Goal: Navigation & Orientation: Find specific page/section

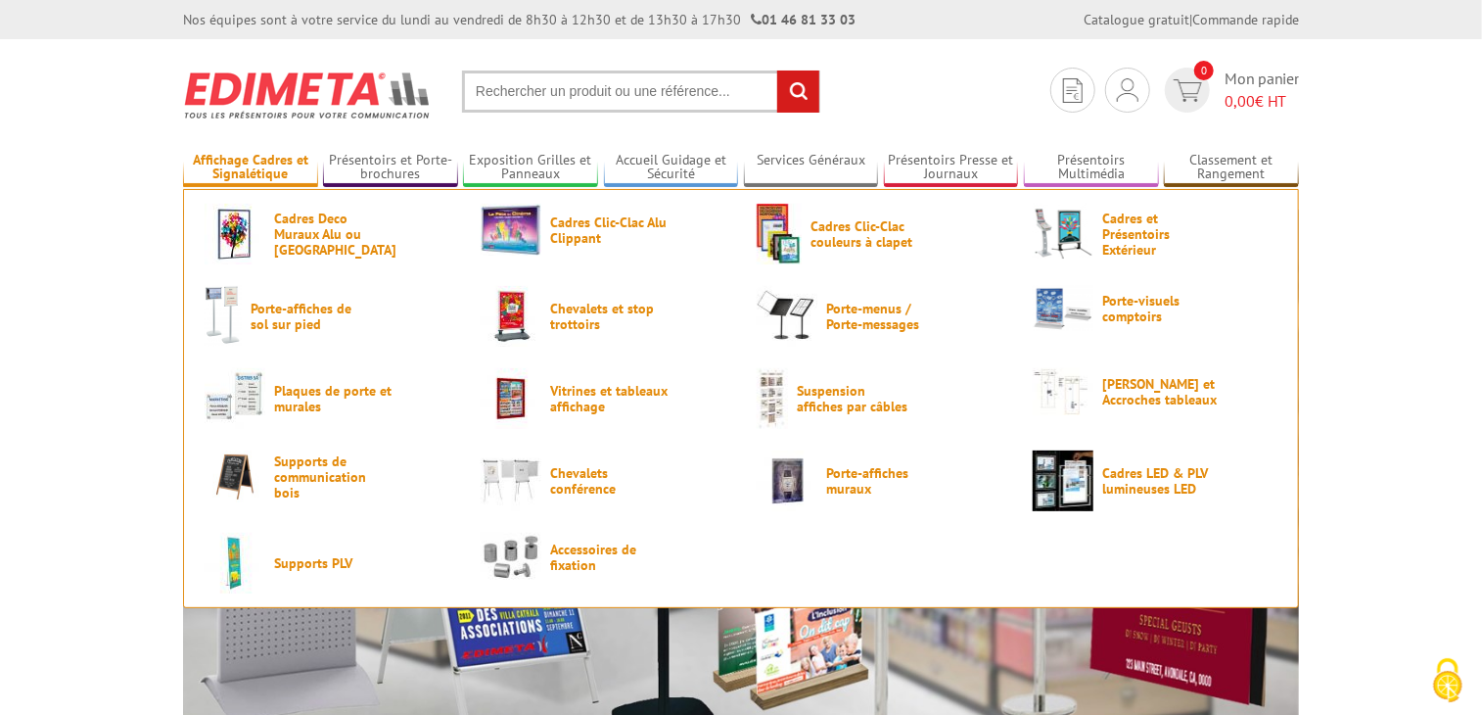
click at [255, 169] on link "Affichage Cadres et Signalétique" at bounding box center [250, 168] width 135 height 32
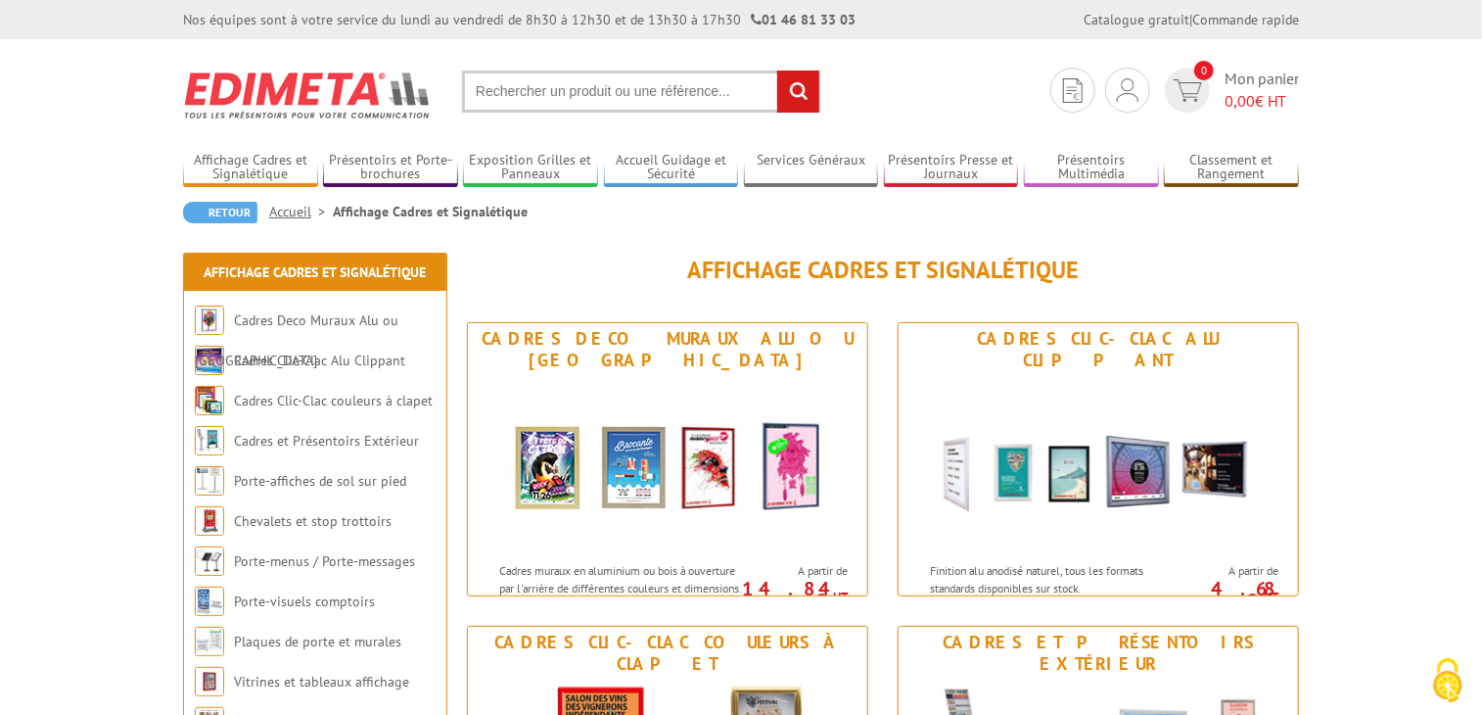
click at [1091, 209] on div "Retour Accueil Affichage Cadres et Signalétique" at bounding box center [741, 220] width 1116 height 36
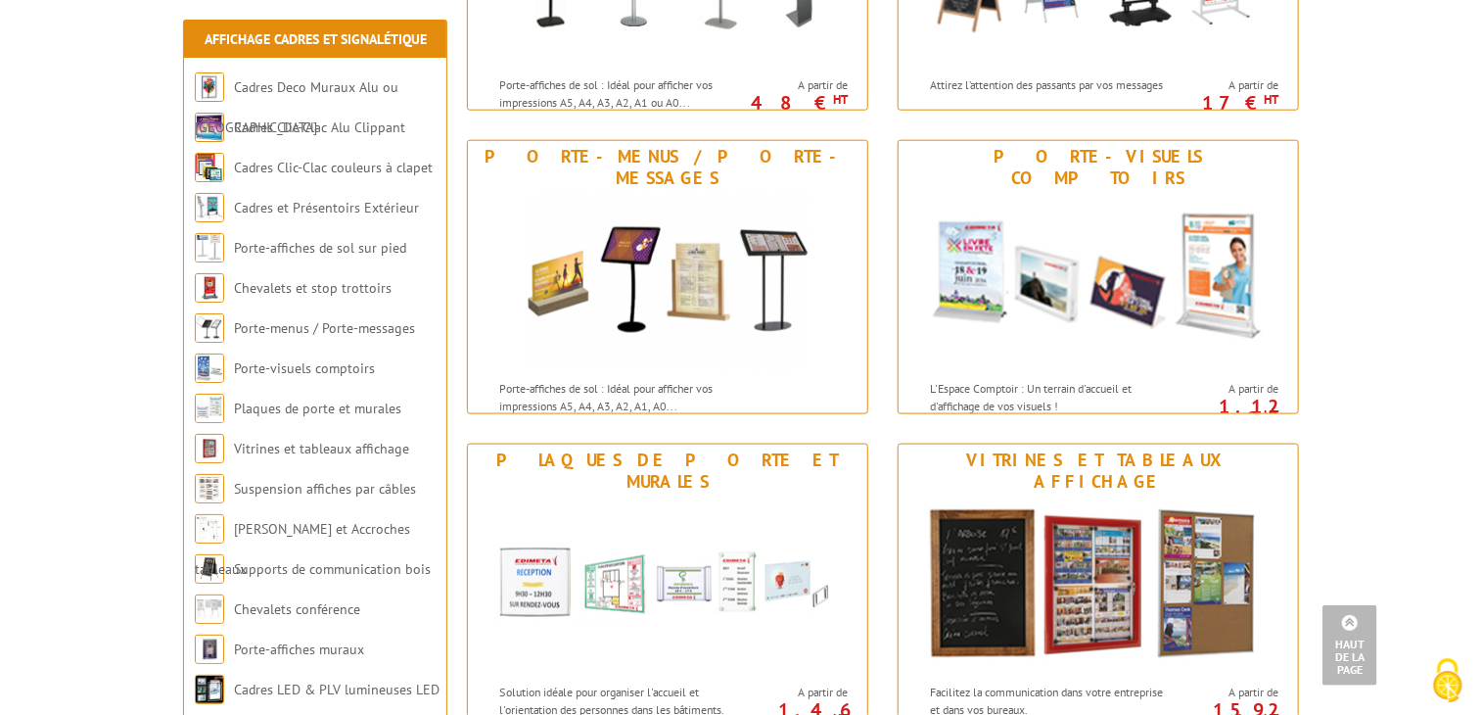
scroll to position [1096, 0]
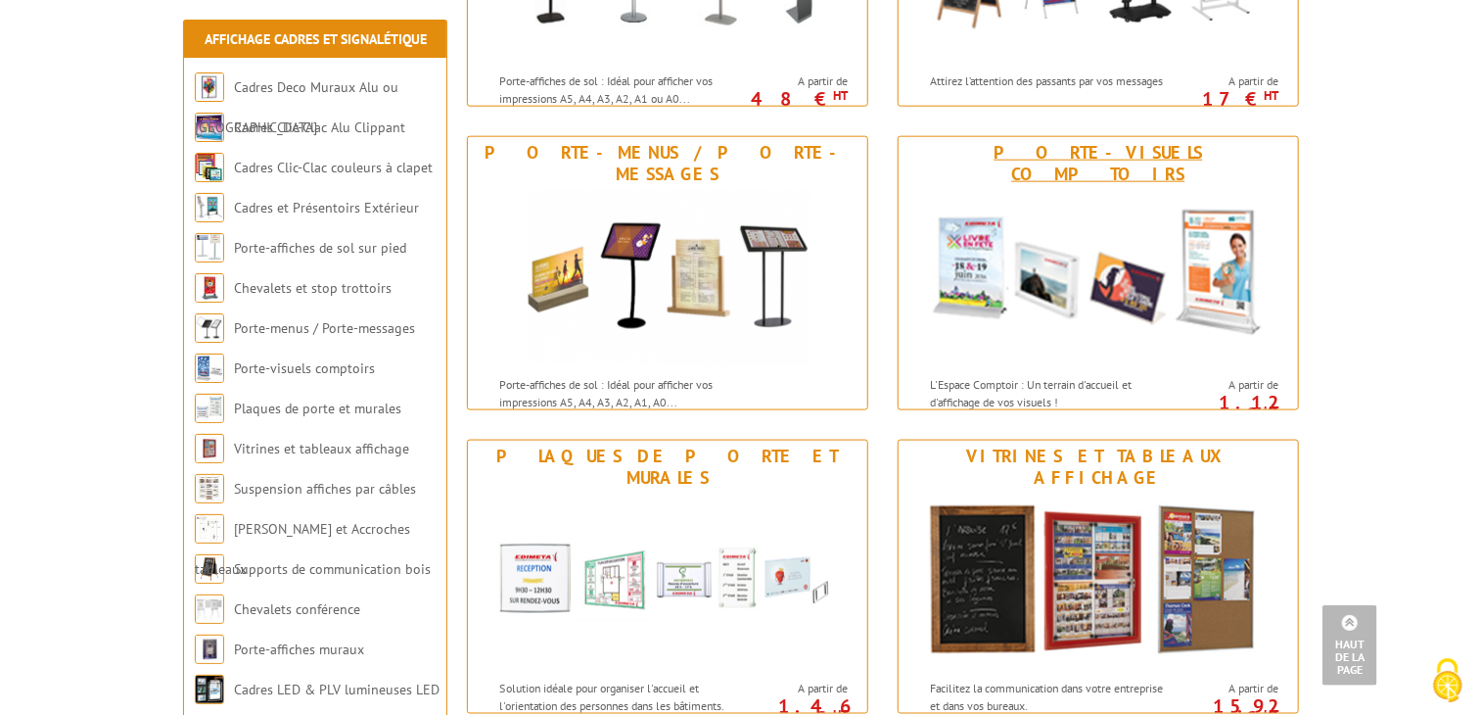
click at [1091, 209] on img at bounding box center [1098, 278] width 362 height 176
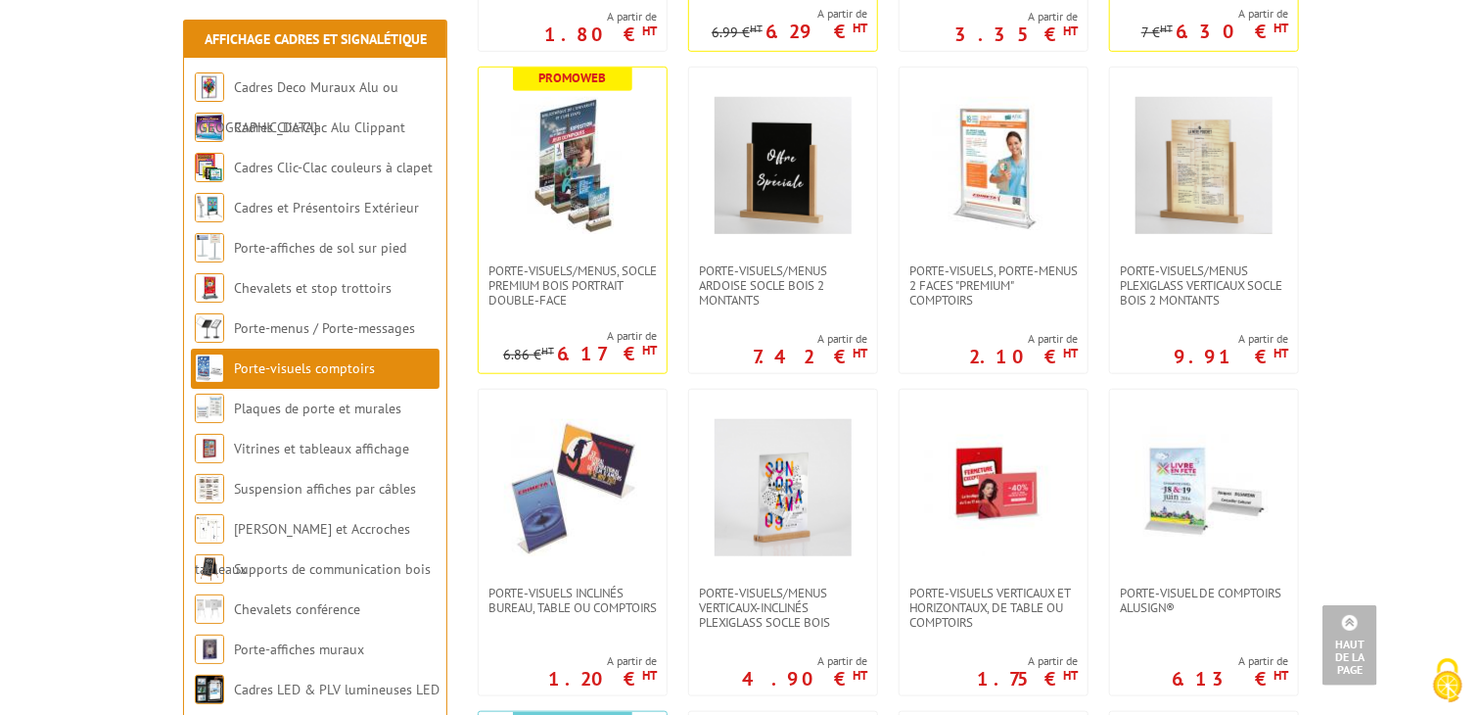
scroll to position [822, 0]
